Goal: Navigation & Orientation: Find specific page/section

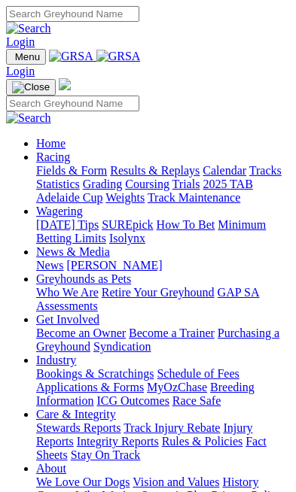
scroll to position [354, 0]
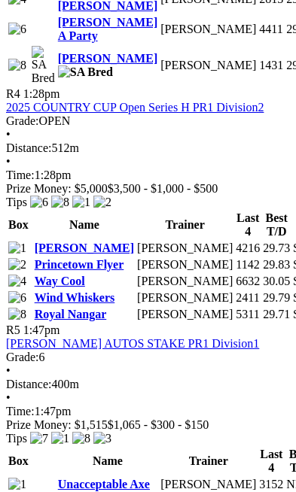
scroll to position [1892, 0]
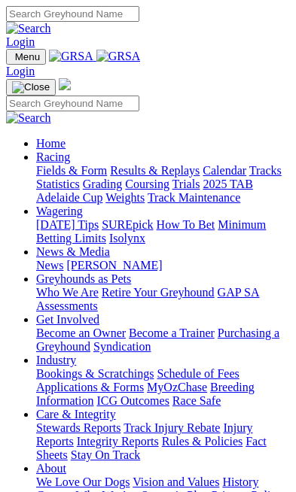
click at [12, 60] on img "Toggle navigation" at bounding box center [12, 60] width 0 height 0
click at [50, 157] on link "Racing" at bounding box center [53, 157] width 34 height 13
click at [110, 258] on link "News & Media" at bounding box center [73, 251] width 74 height 13
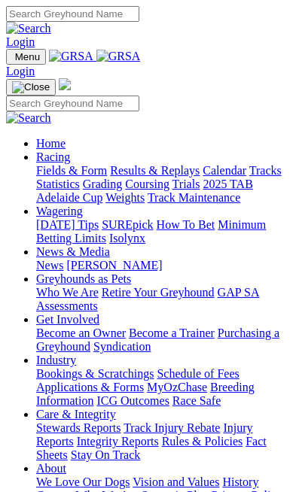
click at [72, 266] on link "[PERSON_NAME]" at bounding box center [114, 265] width 96 height 13
